Goal: Information Seeking & Learning: Learn about a topic

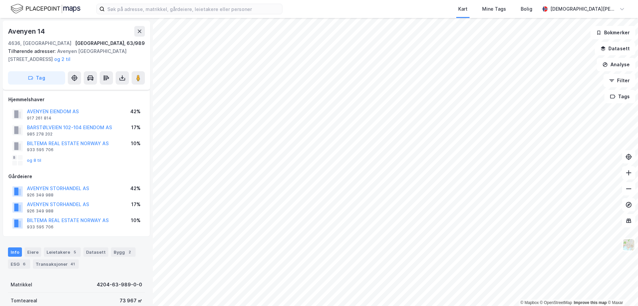
scroll to position [133, 0]
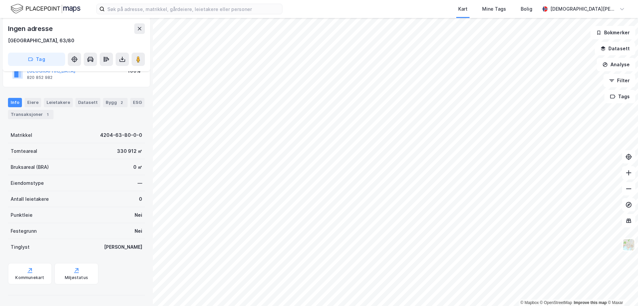
scroll to position [57, 0]
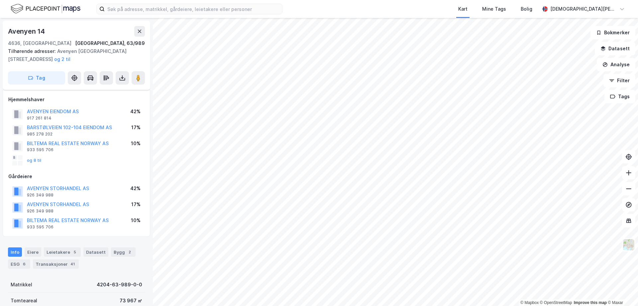
scroll to position [57, 0]
